Goal: Understand process/instructions: Learn how to perform a task or action

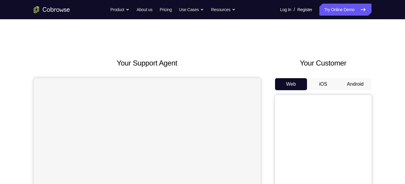
click at [362, 86] on button "Android" at bounding box center [355, 84] width 32 height 12
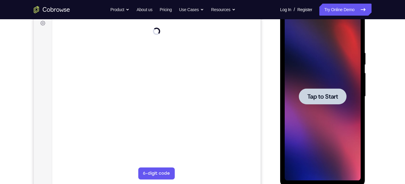
click at [326, 130] on div at bounding box center [322, 96] width 76 height 169
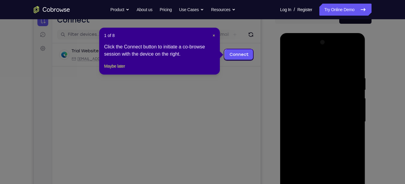
scroll to position [66, 0]
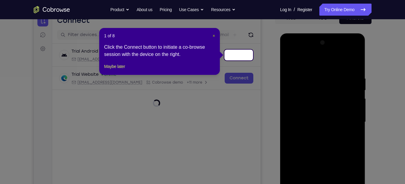
click at [214, 37] on span "×" at bounding box center [213, 35] width 2 height 5
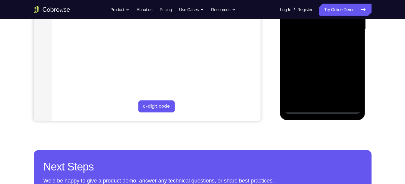
scroll to position [159, 0]
click at [323, 109] on div at bounding box center [322, 29] width 76 height 169
click at [350, 83] on div at bounding box center [322, 29] width 76 height 169
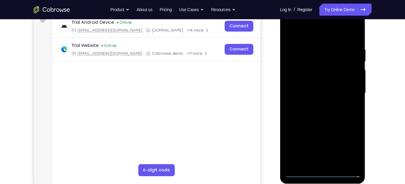
scroll to position [83, 0]
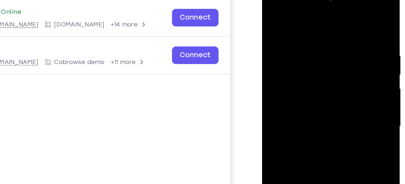
click at [295, 9] on div at bounding box center [304, 71] width 76 height 169
click at [278, 53] on div at bounding box center [304, 71] width 76 height 169
click at [296, 71] on div at bounding box center [304, 71] width 76 height 169
click at [272, 74] on div at bounding box center [304, 71] width 76 height 169
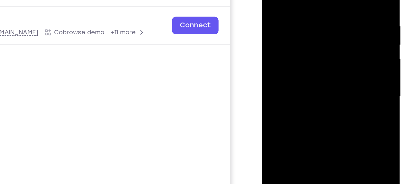
click at [297, 77] on div at bounding box center [304, 41] width 76 height 169
click at [299, 38] on div at bounding box center [304, 41] width 76 height 169
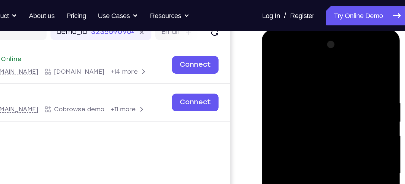
scroll to position [81, 0]
click at [295, 48] on div at bounding box center [304, 119] width 76 height 169
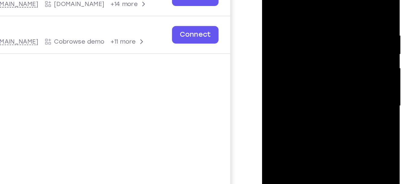
click at [297, 60] on div at bounding box center [304, 51] width 76 height 169
click at [297, 47] on div at bounding box center [304, 51] width 76 height 169
click at [302, 59] on div at bounding box center [304, 51] width 76 height 169
click at [292, 46] on div at bounding box center [304, 51] width 76 height 169
click at [283, 48] on div at bounding box center [304, 51] width 76 height 169
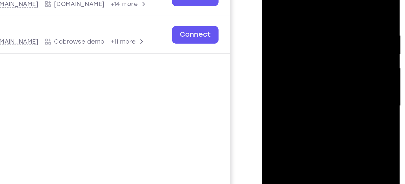
click at [283, 57] on div at bounding box center [304, 51] width 76 height 169
click at [281, 42] on div at bounding box center [304, 51] width 76 height 169
click at [296, 56] on div at bounding box center [304, 51] width 76 height 169
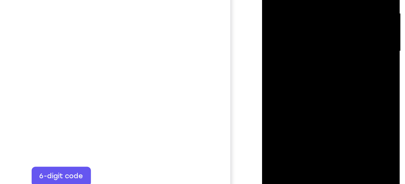
scroll to position [87, 0]
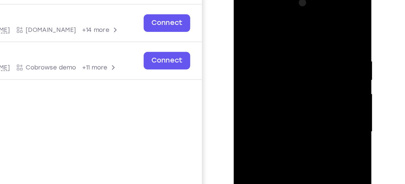
click at [285, 59] on div at bounding box center [276, 76] width 76 height 169
click at [261, 49] on div at bounding box center [276, 76] width 76 height 169
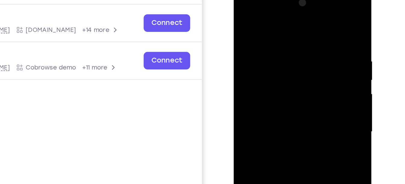
click at [261, 49] on div at bounding box center [276, 76] width 76 height 169
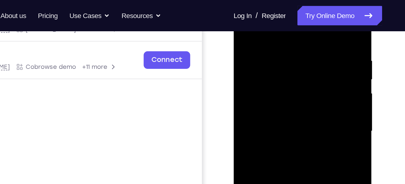
scroll to position [107, 0]
click at [253, 47] on div at bounding box center [276, 76] width 76 height 169
click at [251, 50] on div at bounding box center [276, 76] width 76 height 169
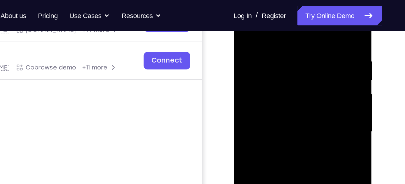
click at [251, 50] on div at bounding box center [276, 76] width 76 height 169
click at [252, 49] on div at bounding box center [276, 76] width 76 height 169
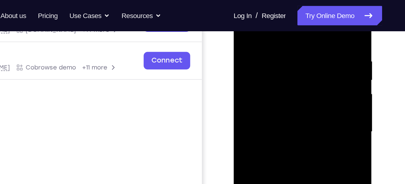
click at [252, 49] on div at bounding box center [276, 76] width 76 height 169
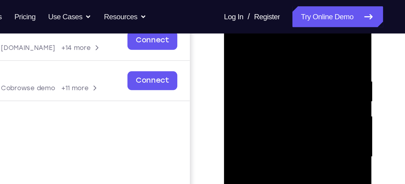
scroll to position [70, 0]
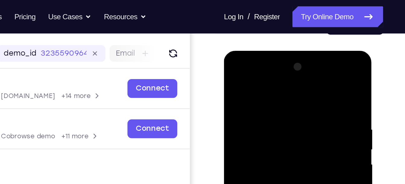
click at [232, 81] on div at bounding box center [266, 139] width 76 height 169
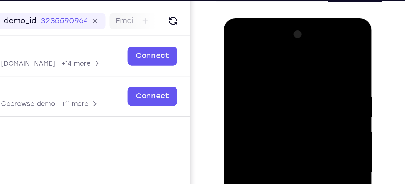
click at [235, 45] on div at bounding box center [266, 107] width 76 height 169
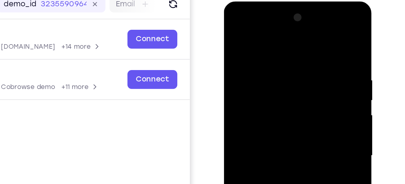
click at [300, 29] on div at bounding box center [266, 90] width 76 height 169
click at [247, 61] on div at bounding box center [266, 90] width 76 height 169
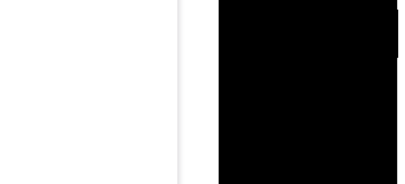
scroll to position [124, 0]
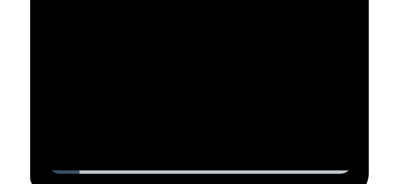
scroll to position [93, 0]
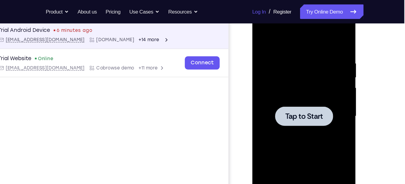
scroll to position [93, 0]
